Goal: Find contact information: Find contact information

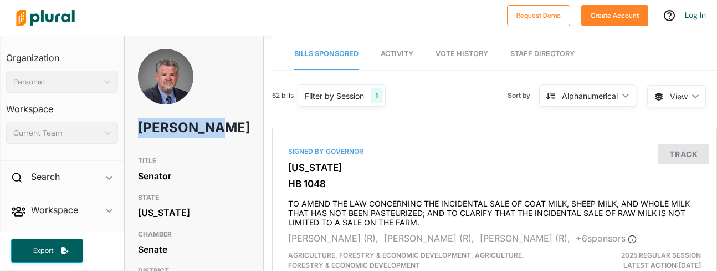
drag, startPoint x: 138, startPoint y: 129, endPoint x: 171, endPoint y: 145, distance: 37.2
click at [171, 144] on h1 "[PERSON_NAME]" at bounding box center [172, 127] width 68 height 33
copy h1 "[PERSON_NAME]"
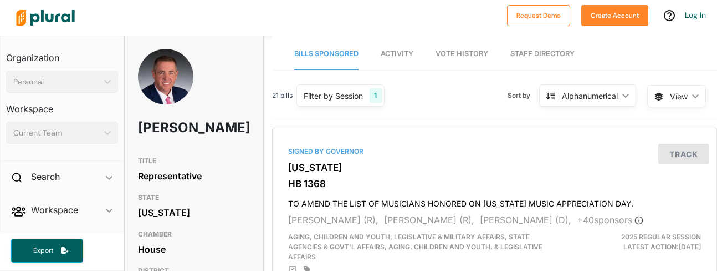
drag, startPoint x: 138, startPoint y: 126, endPoint x: 192, endPoint y: 145, distance: 57.5
click at [192, 144] on h1 "Richard Womack" at bounding box center [172, 127] width 68 height 33
copy h1 "Richard Womack"
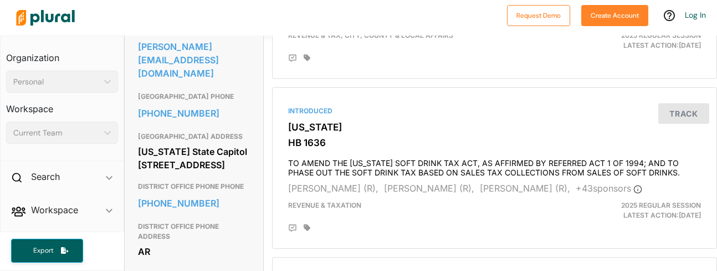
scroll to position [403, 0]
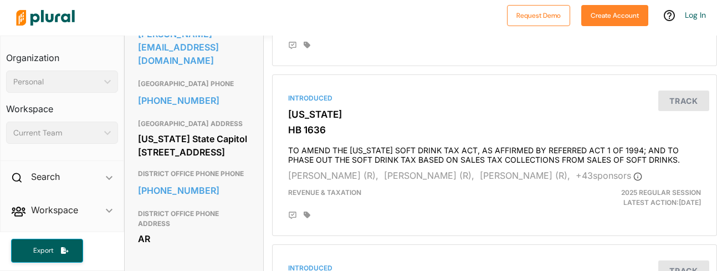
click at [165, 160] on div "Arkansas State Capitol 500 Woodlane St., Suite 350 Little Rock, AR 72201" at bounding box center [194, 145] width 113 height 30
drag, startPoint x: 145, startPoint y: 164, endPoint x: 236, endPoint y: 165, distance: 90.9
click at [236, 160] on div "Arkansas State Capitol 500 Woodlane St., Suite 350 Little Rock, AR 72201" at bounding box center [194, 145] width 113 height 30
copy div "Arkansas State Capitol"
drag, startPoint x: 151, startPoint y: 179, endPoint x: 189, endPoint y: 190, distance: 40.0
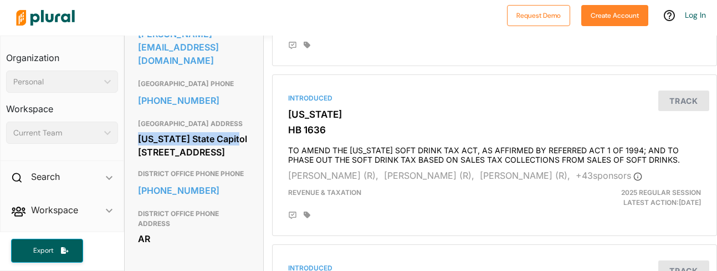
click at [189, 160] on div "Arkansas State Capitol 500 Woodlane St., Suite 350 Little Rock, AR 72201" at bounding box center [194, 145] width 113 height 30
copy div "500 Woodlane St., Suite 350"
click at [218, 160] on div "Arkansas State Capitol 500 Woodlane St., Suite 350 Little Rock, AR 72201" at bounding box center [194, 145] width 113 height 30
drag, startPoint x: 218, startPoint y: 207, endPoint x: 238, endPoint y: 206, distance: 20.0
click at [218, 160] on div "Arkansas State Capitol 500 Woodlane St., Suite 350 Little Rock, AR 72201" at bounding box center [194, 145] width 113 height 30
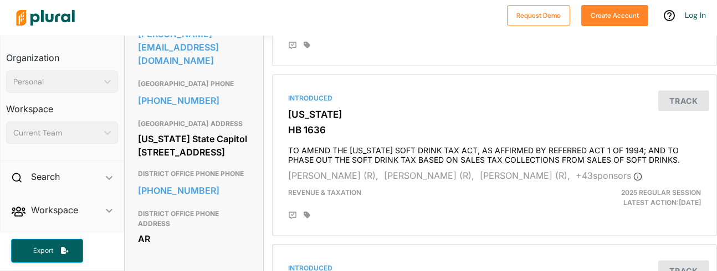
copy div "72201"
